Goal: Information Seeking & Learning: Find specific page/section

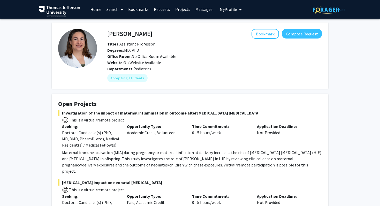
click at [121, 8] on icon at bounding box center [122, 10] width 3 height 4
click at [120, 24] on span "Faculty/Staff" at bounding box center [123, 24] width 38 height 10
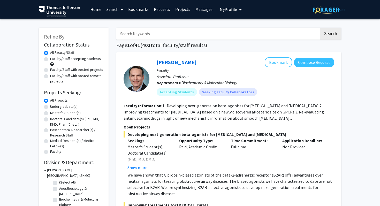
click at [168, 33] on input "Search Keywords" at bounding box center [217, 34] width 203 height 12
click at [320, 28] on button "Search" at bounding box center [330, 34] width 21 height 12
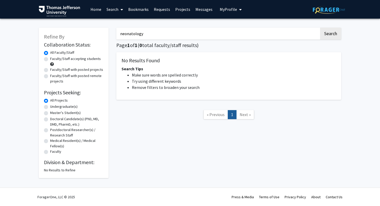
click at [135, 33] on input "neonatology" at bounding box center [217, 34] width 203 height 12
click at [146, 35] on input "neonatalogy" at bounding box center [217, 34] width 203 height 12
click at [320, 28] on button "Search" at bounding box center [330, 34] width 21 height 12
click at [146, 35] on input "neonatalogy" at bounding box center [217, 34] width 203 height 12
type input "neonatal"
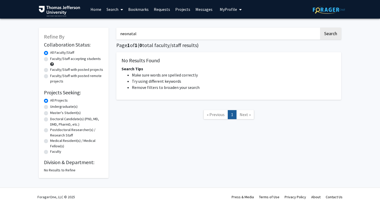
click at [320, 28] on button "Search" at bounding box center [330, 34] width 21 height 12
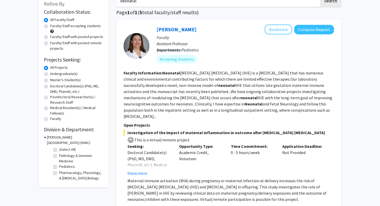
scroll to position [31, 0]
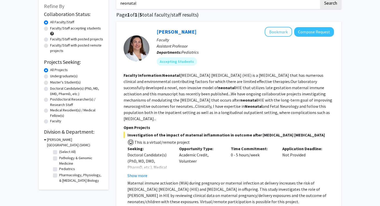
click at [63, 168] on label "Pediatrics" at bounding box center [67, 168] width 16 height 5
click at [63, 168] on input "Pediatrics" at bounding box center [60, 167] width 3 height 3
checkbox input "true"
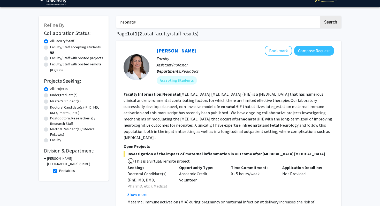
scroll to position [5, 0]
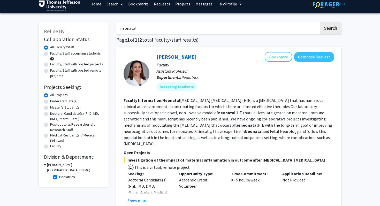
drag, startPoint x: 144, startPoint y: 28, endPoint x: 96, endPoint y: 25, distance: 48.4
click at [60, 181] on fg-checkbox-list "Pediatrics Pediatrics" at bounding box center [78, 177] width 52 height 9
click at [60, 177] on label "Pediatrics" at bounding box center [67, 176] width 16 height 5
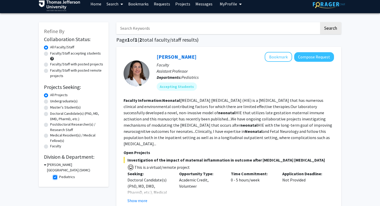
click at [60, 177] on input "Pediatrics" at bounding box center [60, 175] width 3 height 3
checkbox input "false"
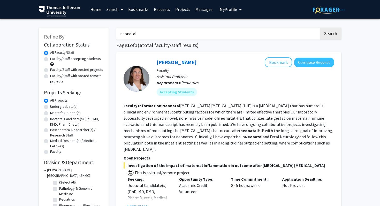
click at [114, 9] on link "Search" at bounding box center [115, 9] width 22 height 18
click at [120, 25] on span "Faculty/Staff" at bounding box center [123, 24] width 38 height 10
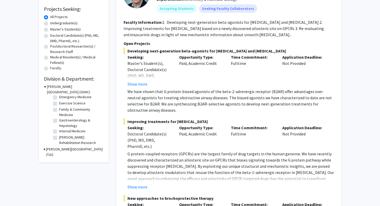
scroll to position [56, 0]
click at [73, 110] on label "Family & Community Medicine" at bounding box center [80, 109] width 43 height 11
click at [63, 107] on input "Family & Community Medicine" at bounding box center [60, 105] width 3 height 3
checkbox input "true"
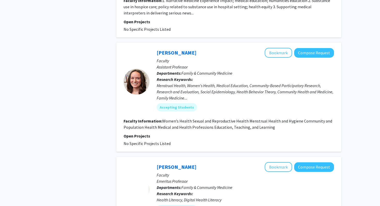
scroll to position [1845, 0]
